Goal: Task Accomplishment & Management: Manage account settings

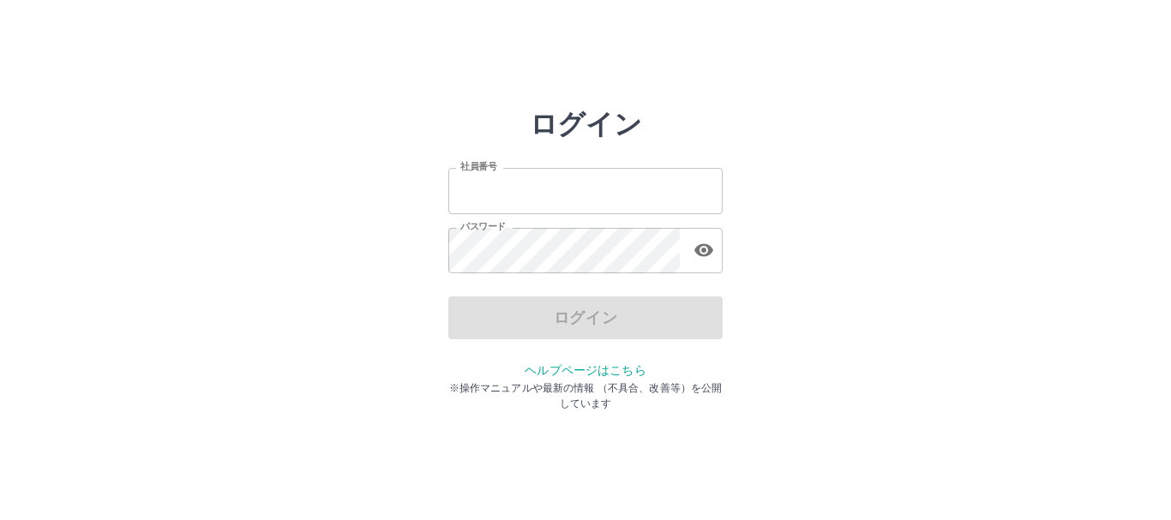
type input "*******"
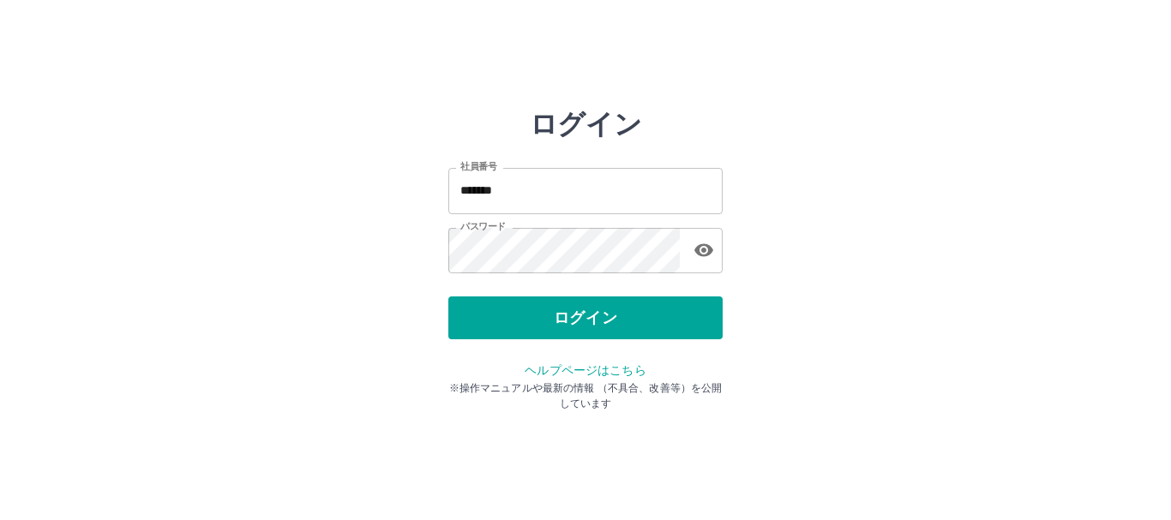
click at [613, 326] on div "ログイン" at bounding box center [585, 318] width 274 height 43
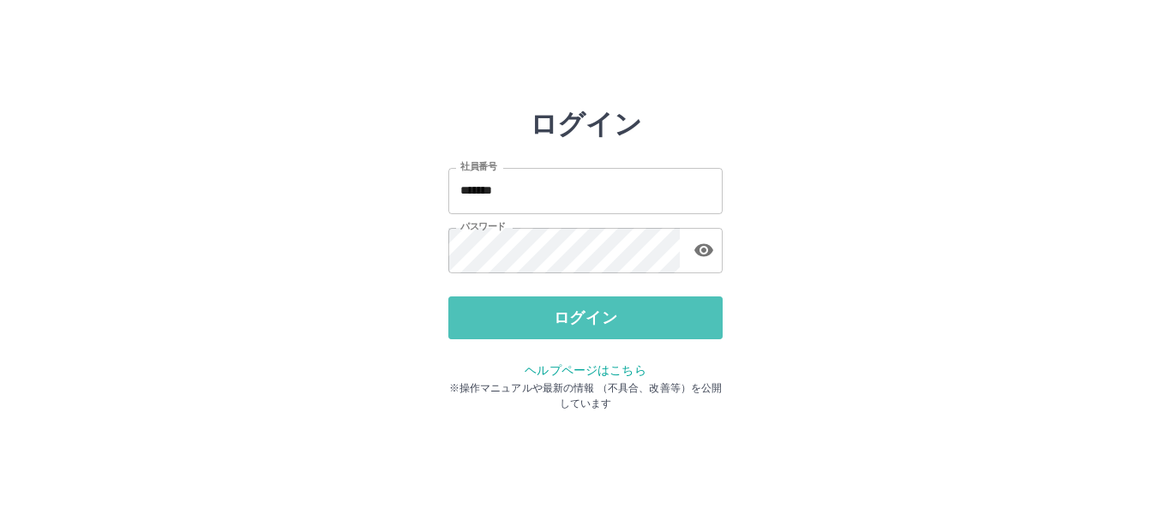
click at [613, 326] on button "ログイン" at bounding box center [585, 318] width 274 height 43
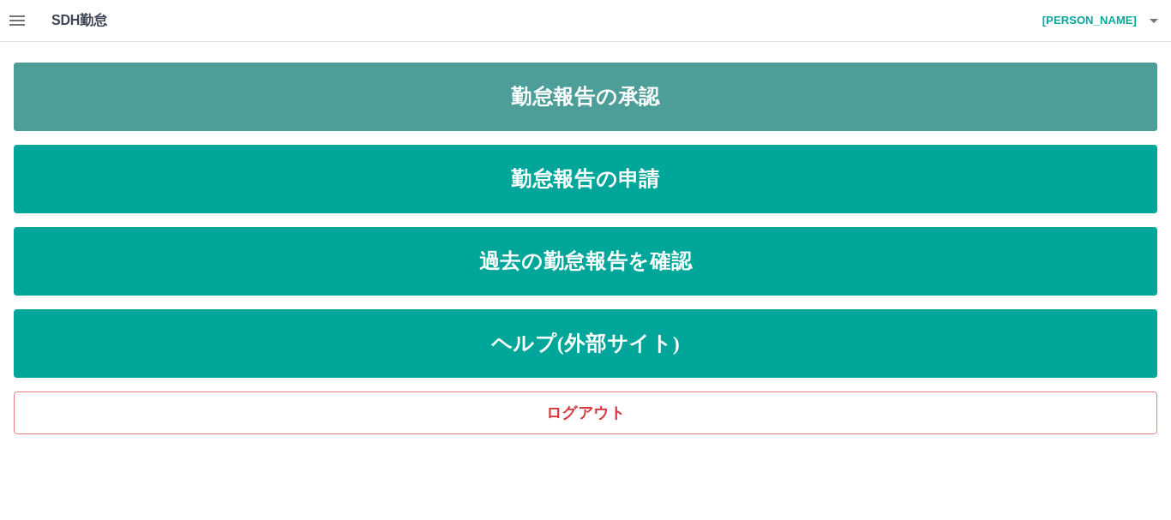
click at [634, 95] on link "勤怠報告の承認" at bounding box center [585, 97] width 1143 height 69
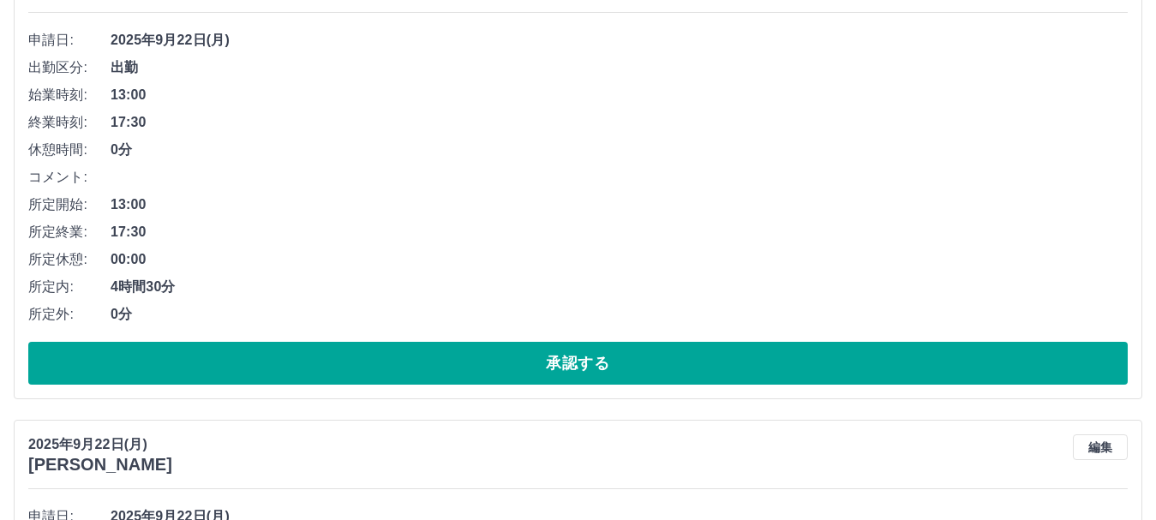
scroll to position [396, 0]
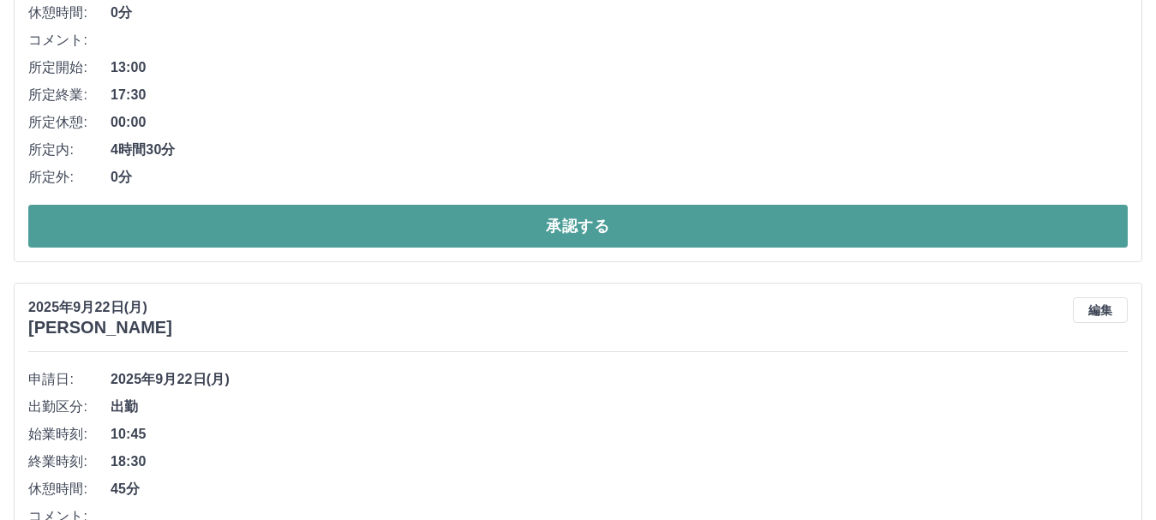
click at [794, 227] on button "承認する" at bounding box center [577, 226] width 1099 height 43
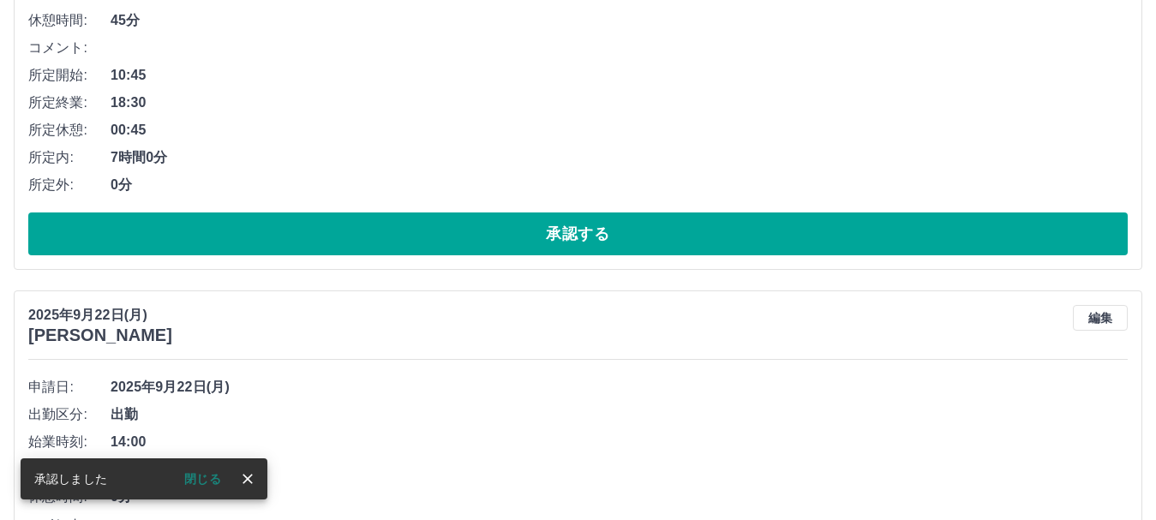
scroll to position [392, 0]
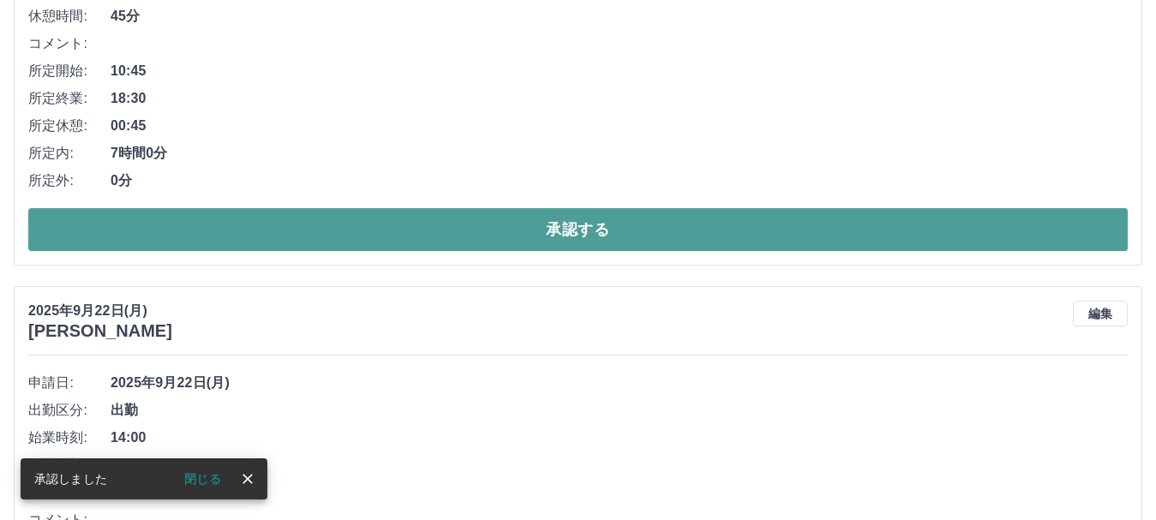
click at [752, 242] on button "承認する" at bounding box center [577, 229] width 1099 height 43
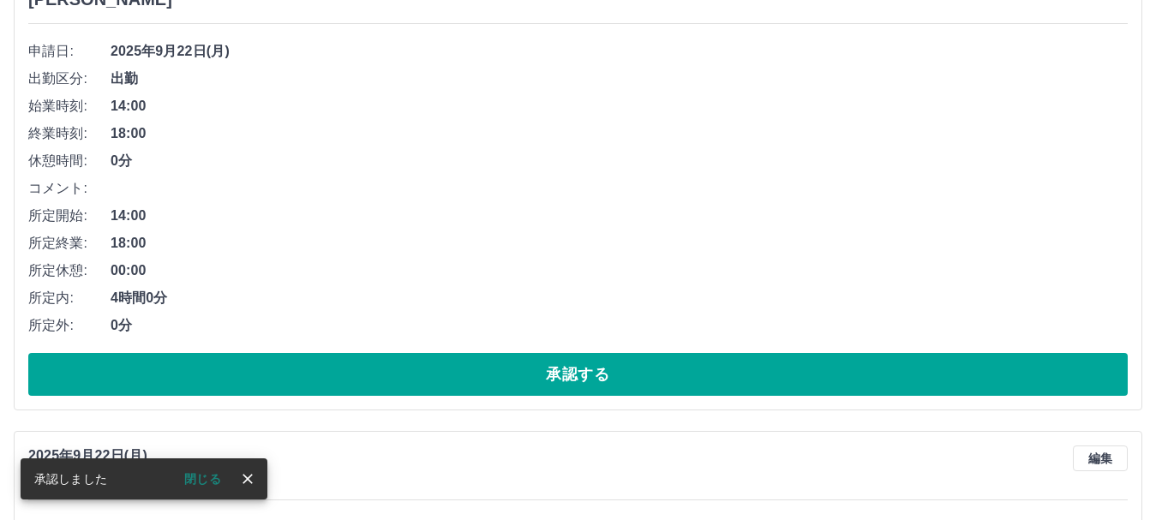
scroll to position [315, 0]
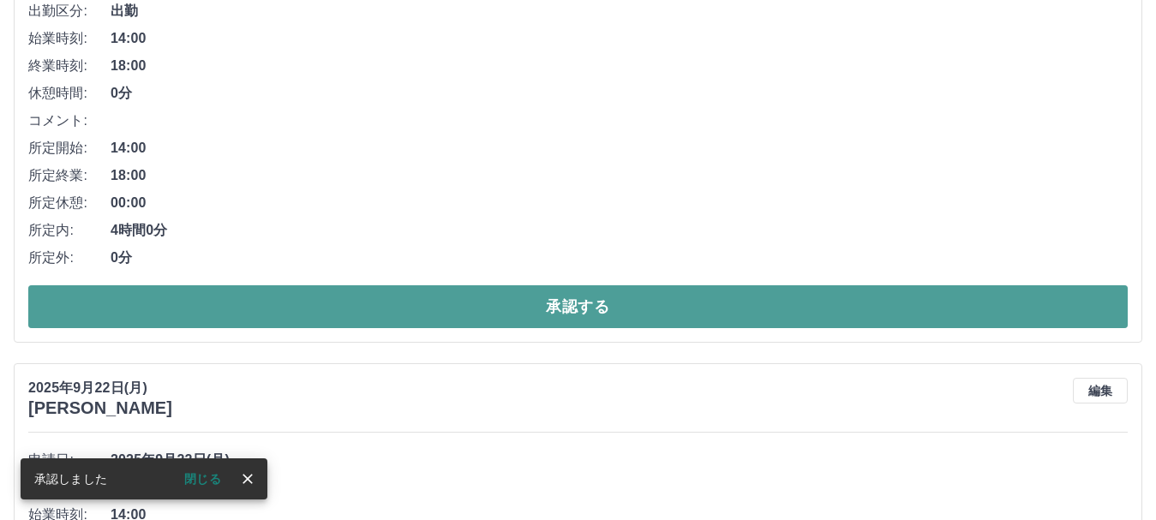
click at [801, 314] on button "承認する" at bounding box center [577, 306] width 1099 height 43
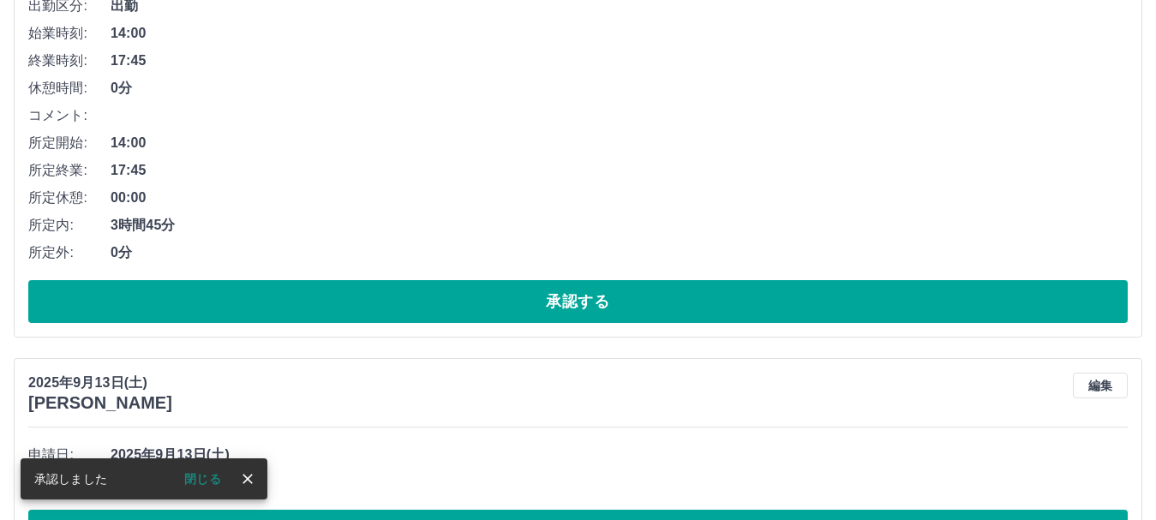
scroll to position [385, 0]
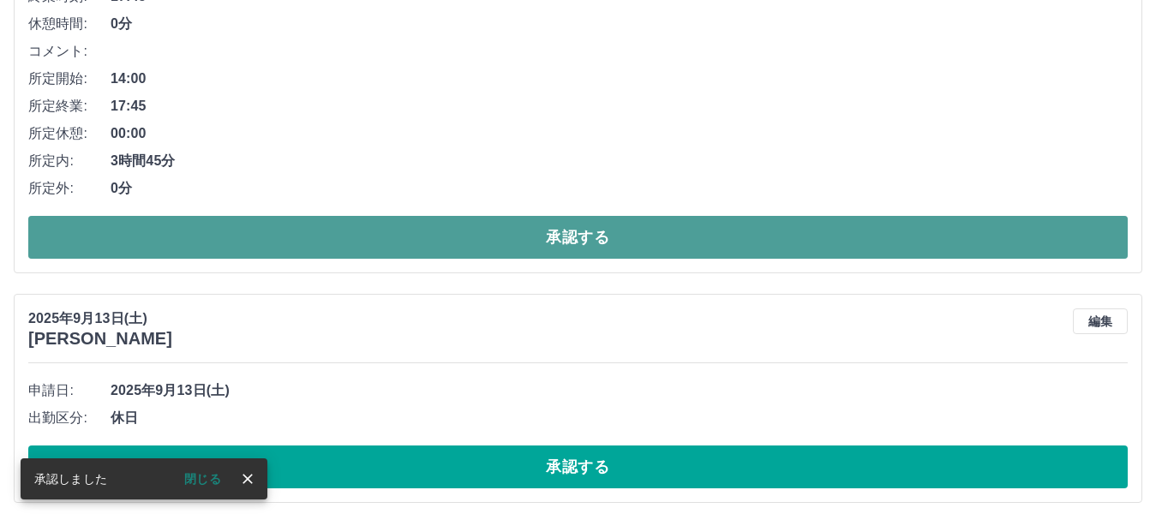
click at [723, 240] on button "承認する" at bounding box center [577, 237] width 1099 height 43
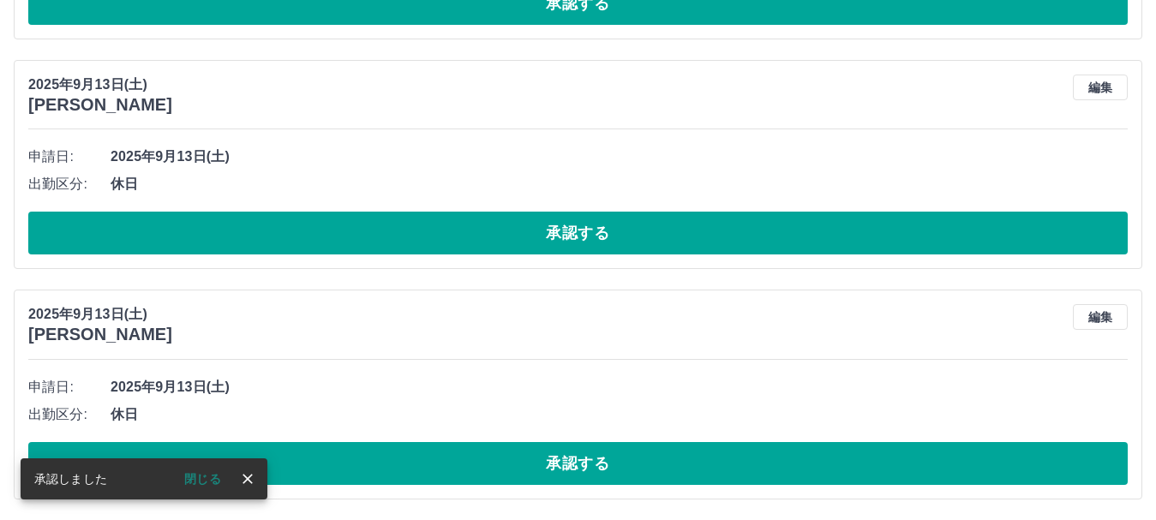
scroll to position [0, 0]
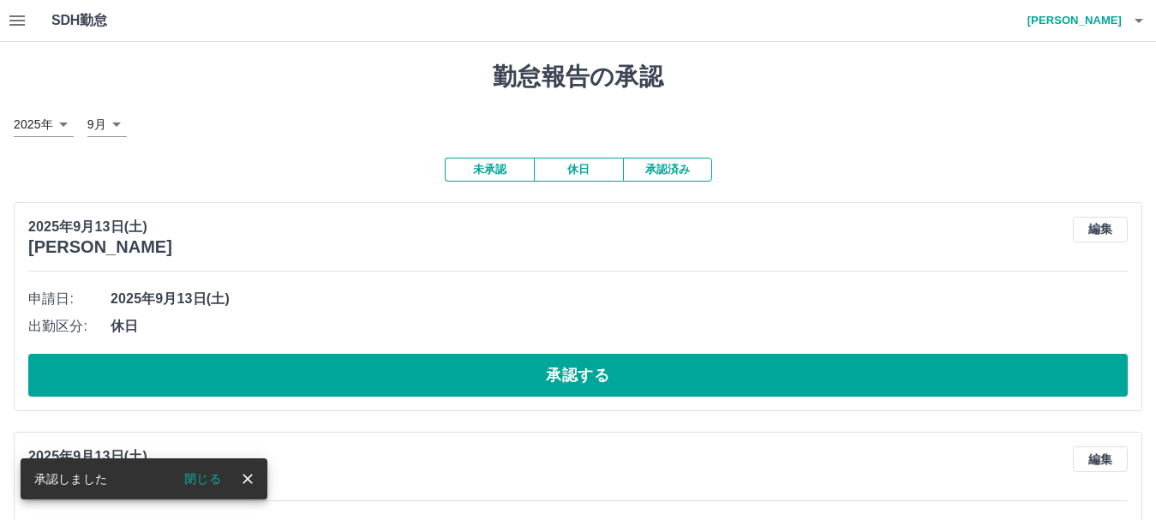
click at [638, 466] on div "[DATE][PERSON_NAME] [PERSON_NAME] 編集" at bounding box center [577, 466] width 1099 height 40
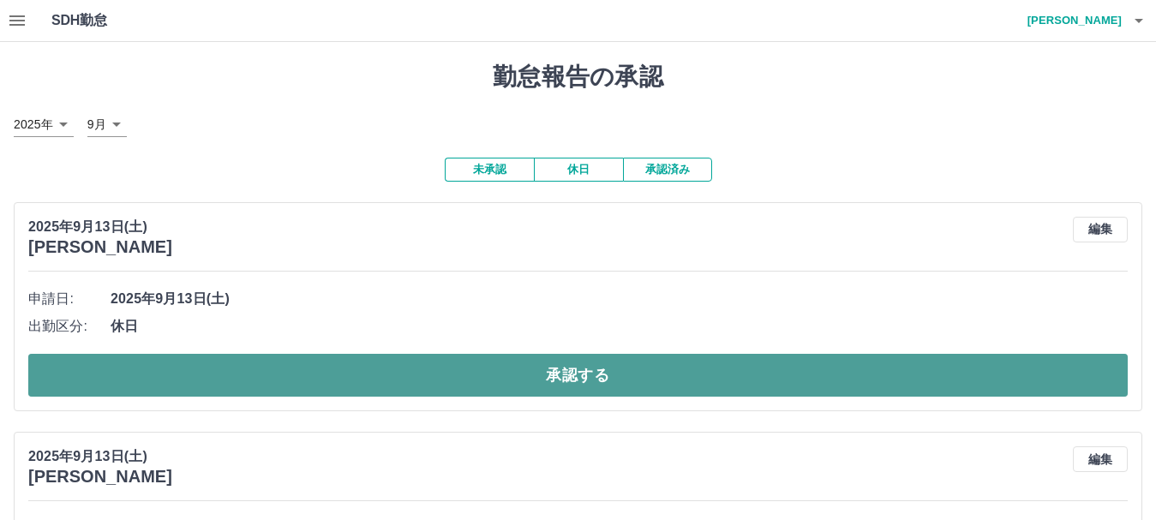
click at [679, 386] on button "承認する" at bounding box center [577, 375] width 1099 height 43
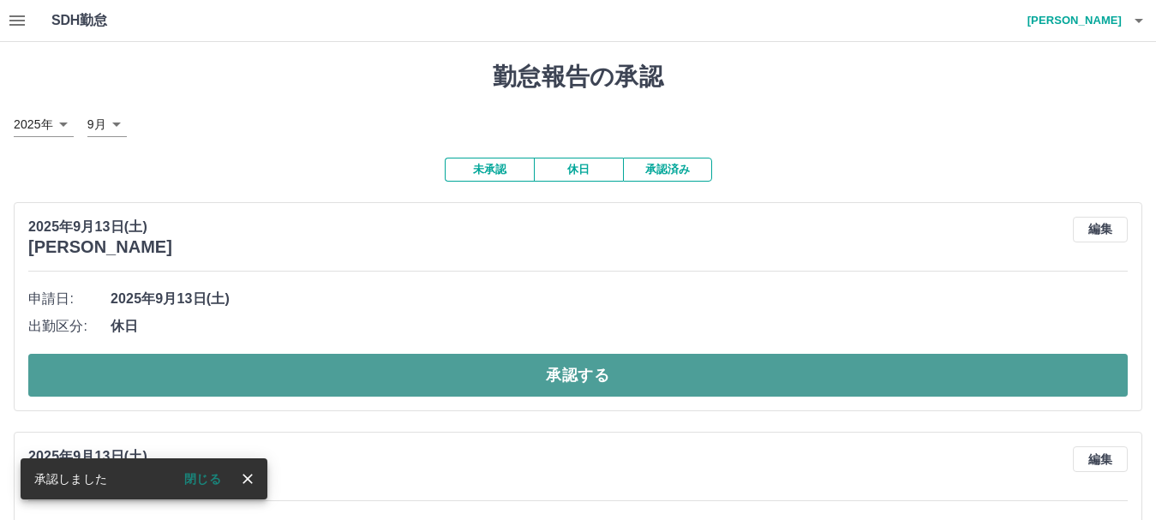
click at [625, 365] on button "承認する" at bounding box center [577, 375] width 1099 height 43
click at [589, 373] on button "承認する" at bounding box center [585, 375] width 1114 height 43
